Goal: Find specific page/section: Find specific page/section

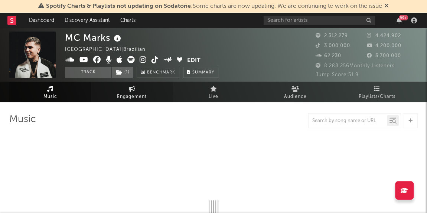
select select "6m"
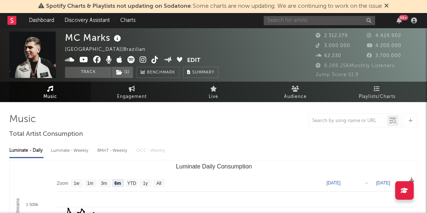
click at [309, 24] on div "99 +" at bounding box center [341, 20] width 156 height 15
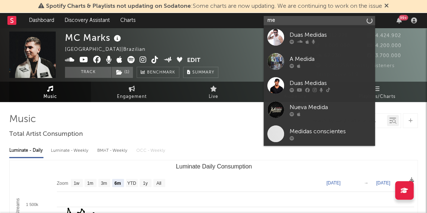
type input "m"
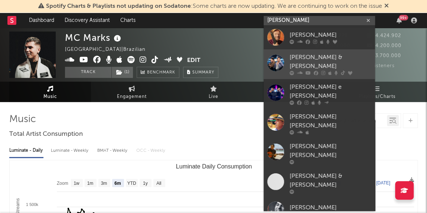
type input "[PERSON_NAME]"
click at [333, 61] on div "[PERSON_NAME] & [PERSON_NAME]" at bounding box center [330, 62] width 82 height 18
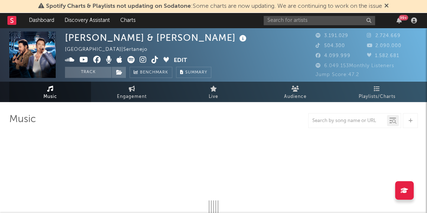
select select "6m"
